Goal: Task Accomplishment & Management: Manage account settings

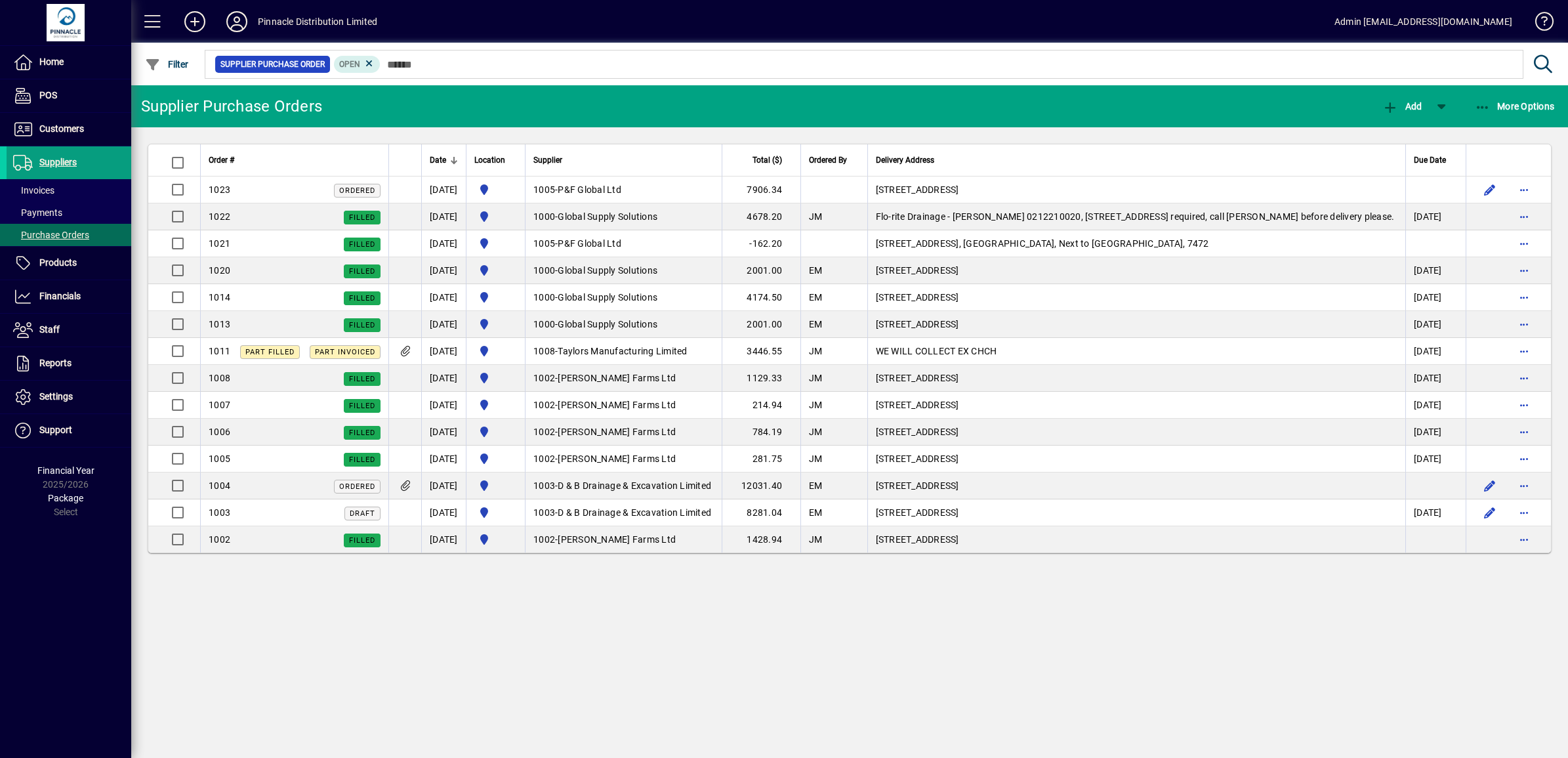
click at [621, 98] on mat-toolbar-row "Supplier Purchase Orders Add More Options" at bounding box center [850, 106] width 1437 height 42
click at [66, 131] on span "Customers" at bounding box center [62, 128] width 44 height 11
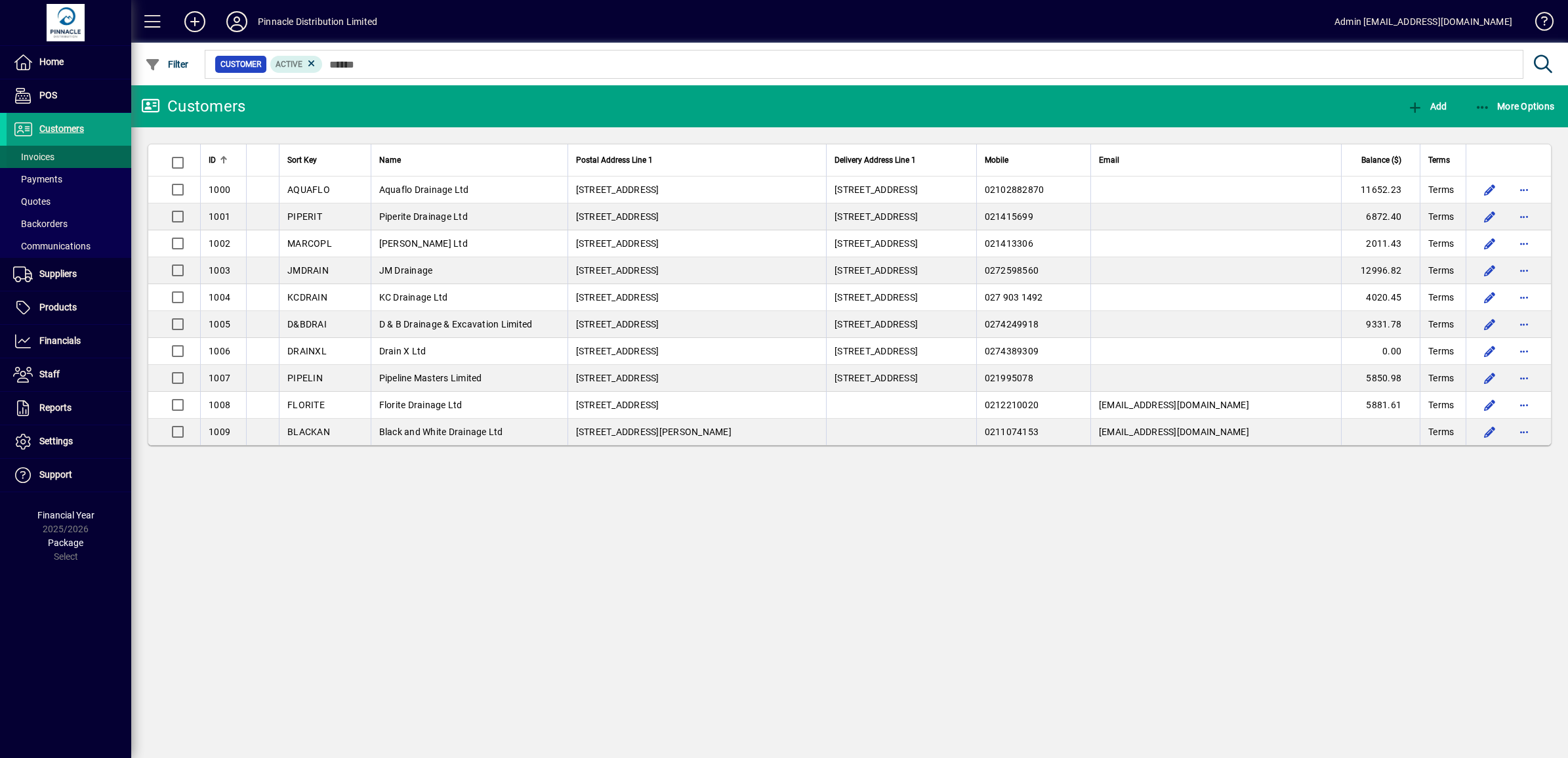
click at [43, 154] on span "Invoices" at bounding box center [34, 157] width 41 height 11
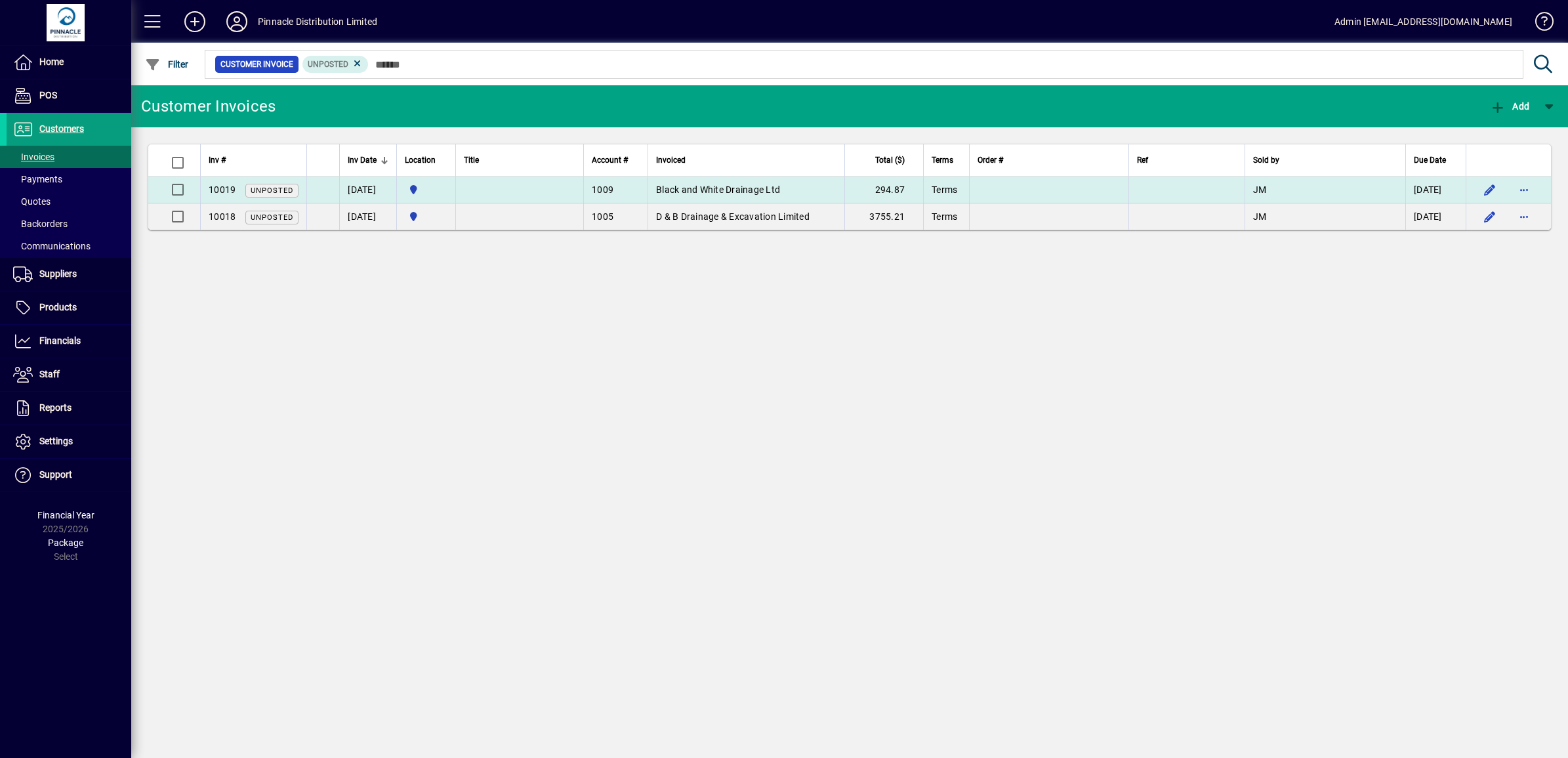
click at [520, 185] on td at bounding box center [519, 190] width 128 height 27
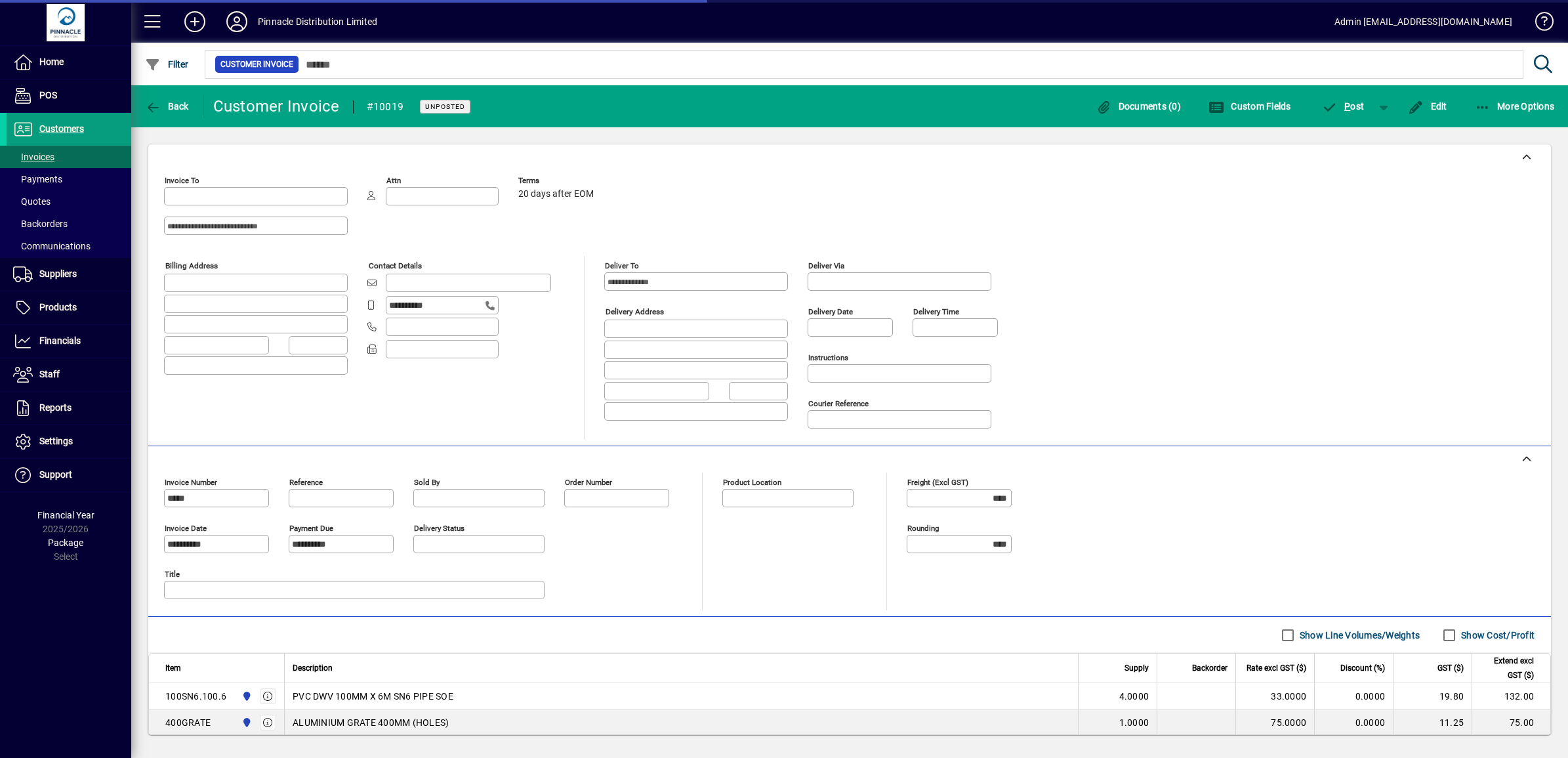
type input "**********"
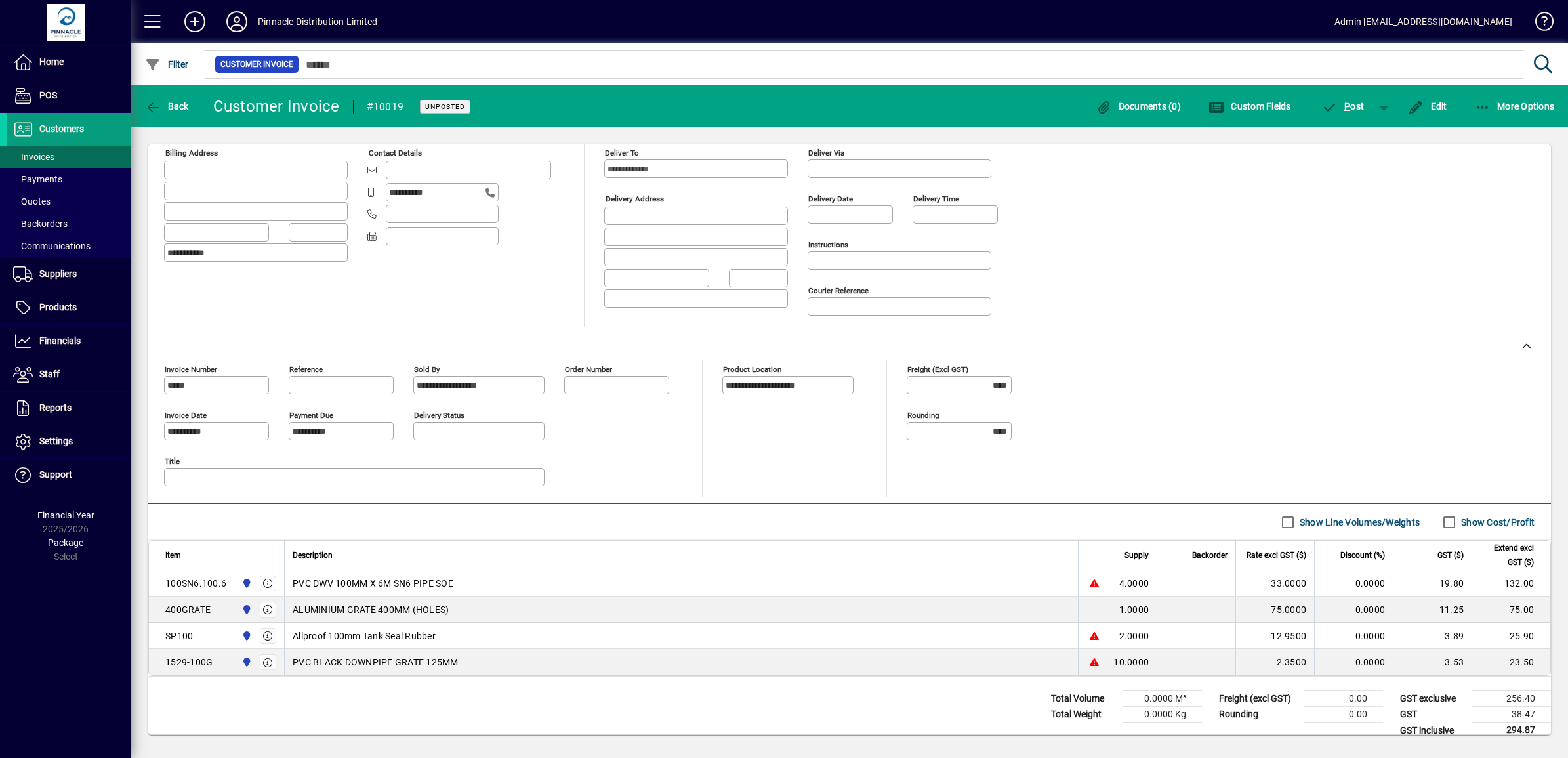
scroll to position [135, 0]
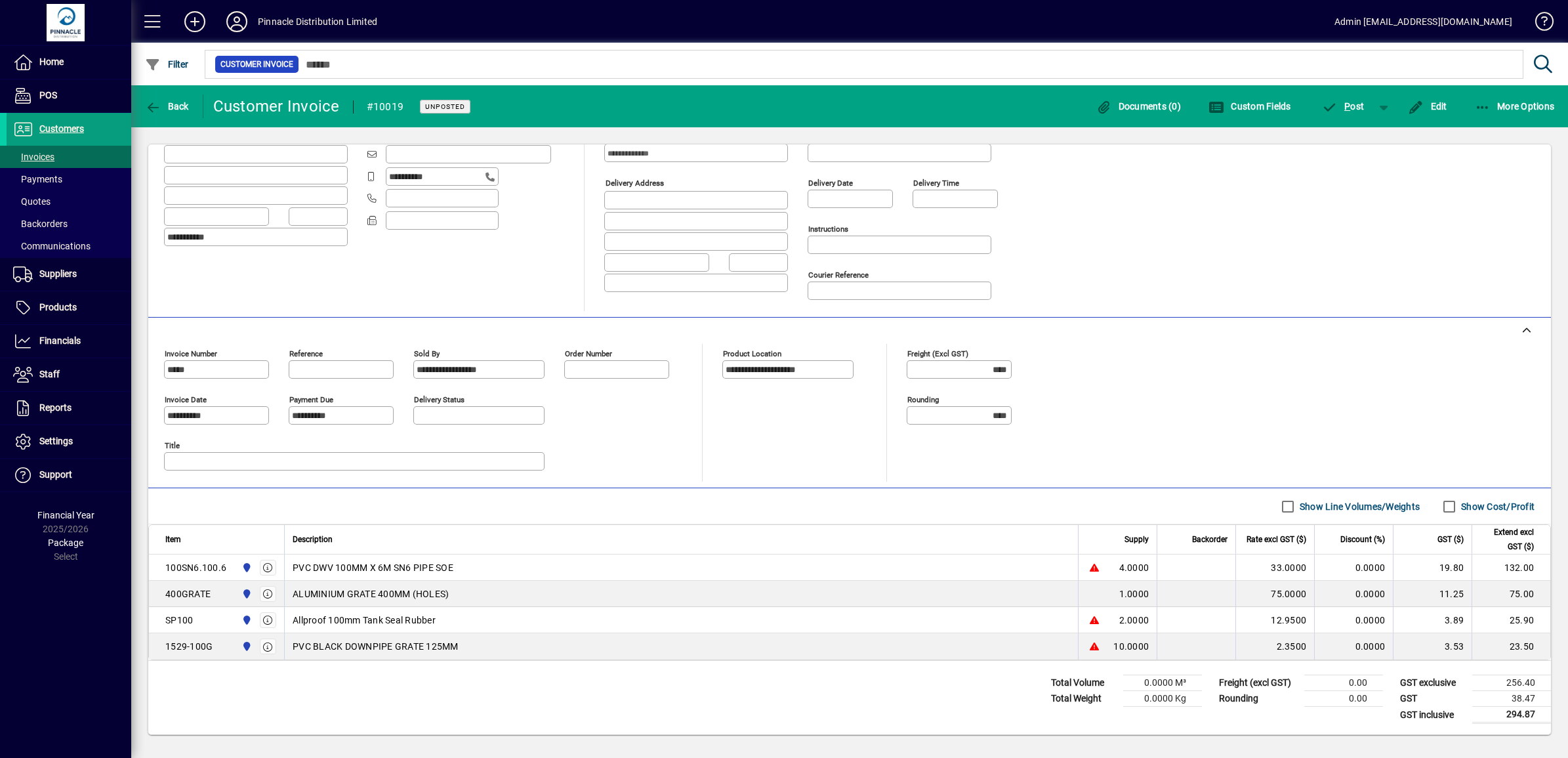
click at [782, 563] on div "PVC DWV 100MM X 6M SN6 PIPE SOE" at bounding box center [681, 568] width 777 height 13
